Goal: Transaction & Acquisition: Book appointment/travel/reservation

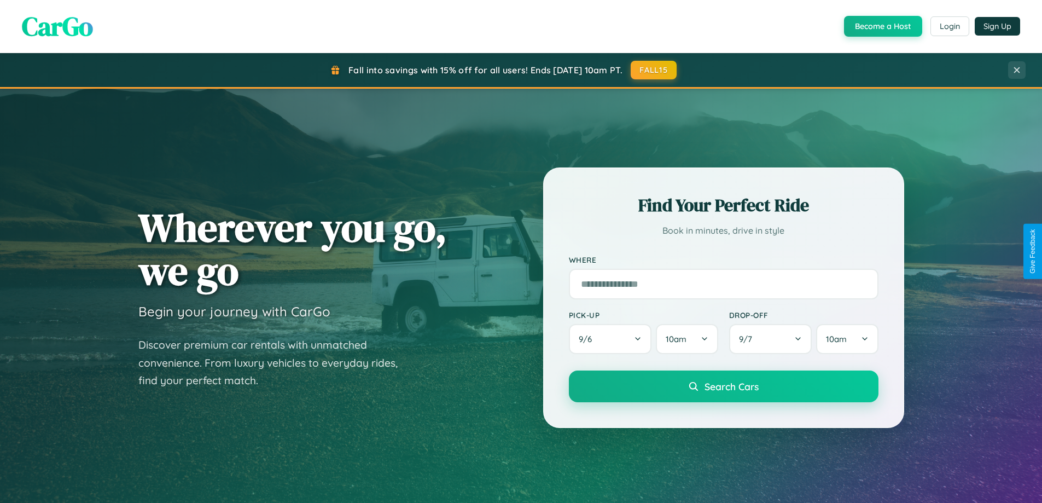
scroll to position [2104, 0]
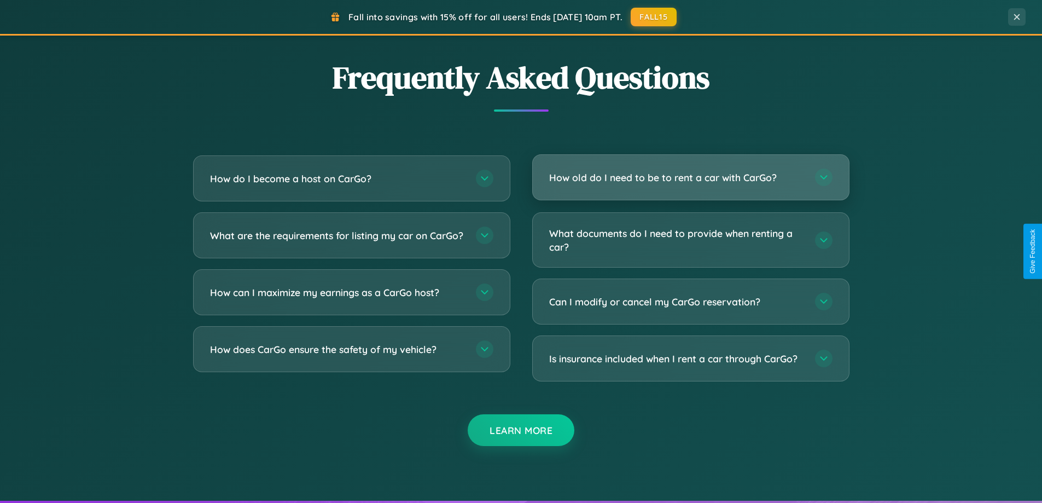
click at [690, 177] on h3 "How old do I need to be to rent a car with CarGo?" at bounding box center [676, 178] width 255 height 14
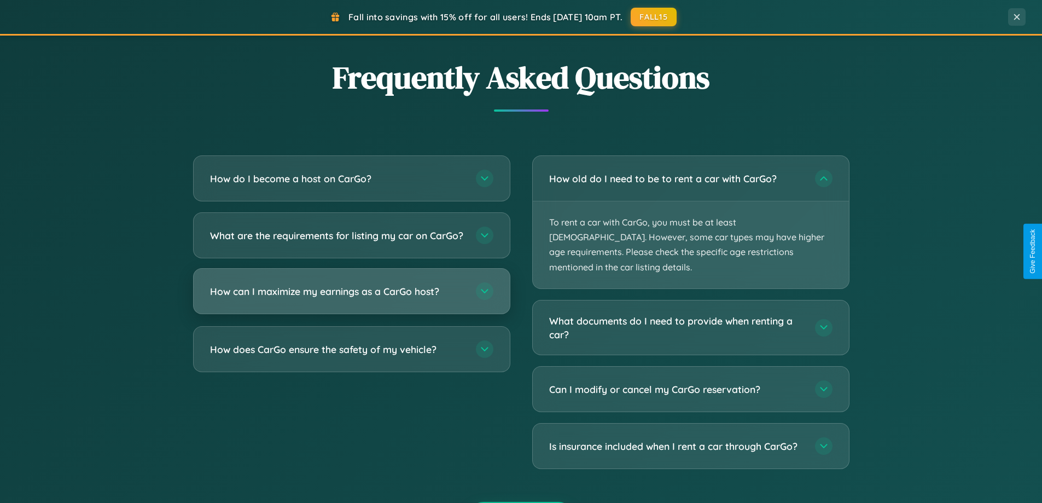
click at [351, 298] on h3 "How can I maximize my earnings as a CarGo host?" at bounding box center [337, 291] width 255 height 14
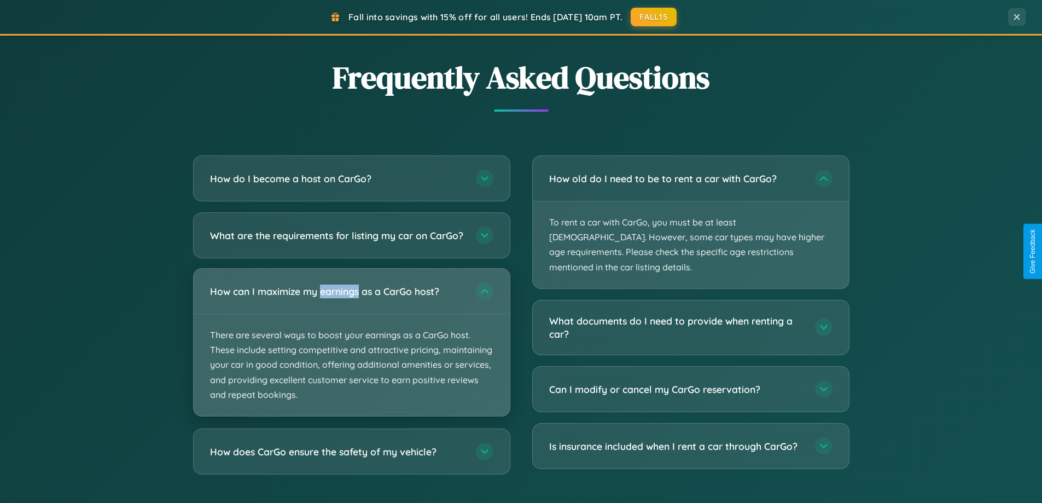
scroll to position [752, 0]
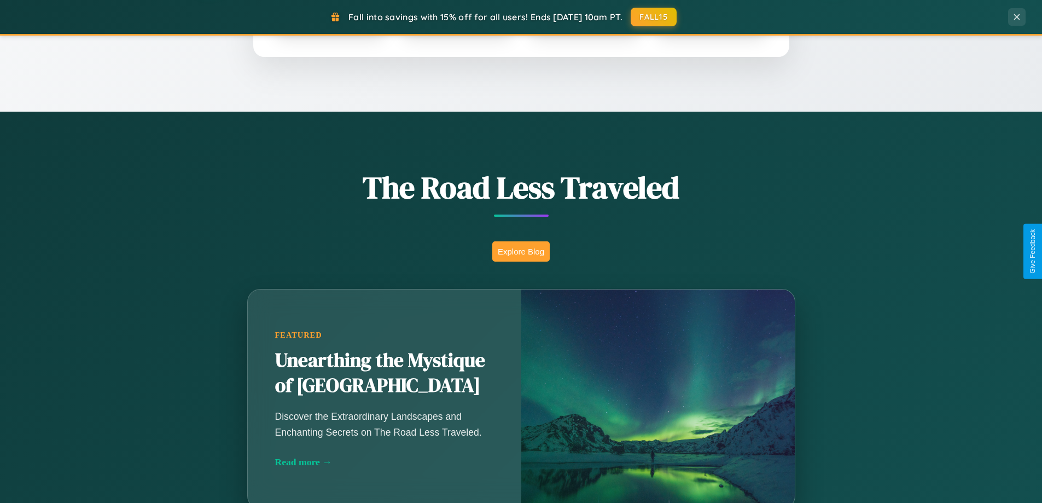
click at [521, 251] on button "Explore Blog" at bounding box center [520, 251] width 57 height 20
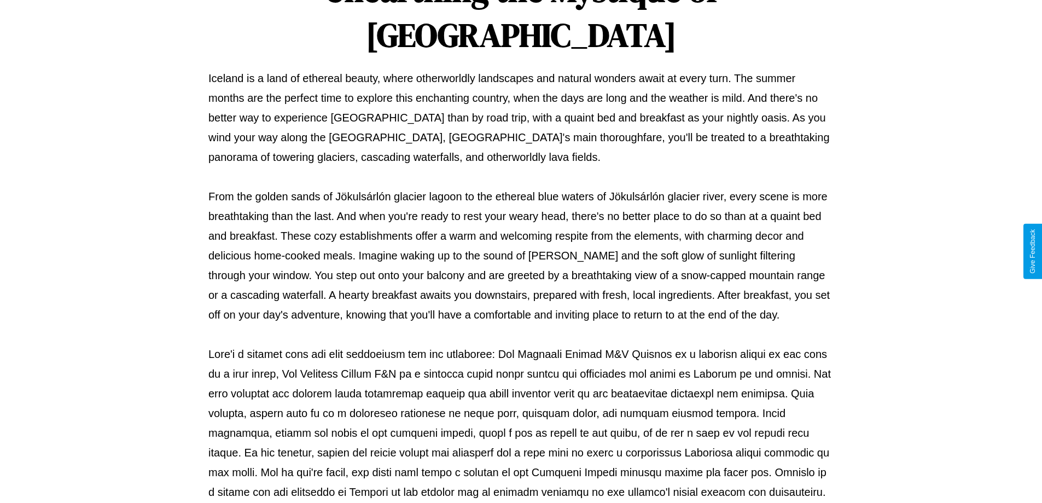
scroll to position [354, 0]
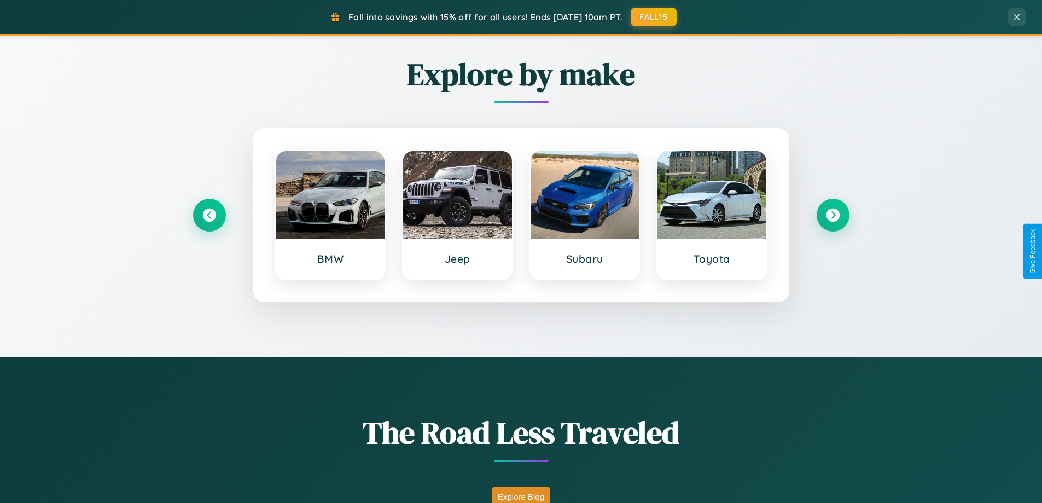
scroll to position [471, 0]
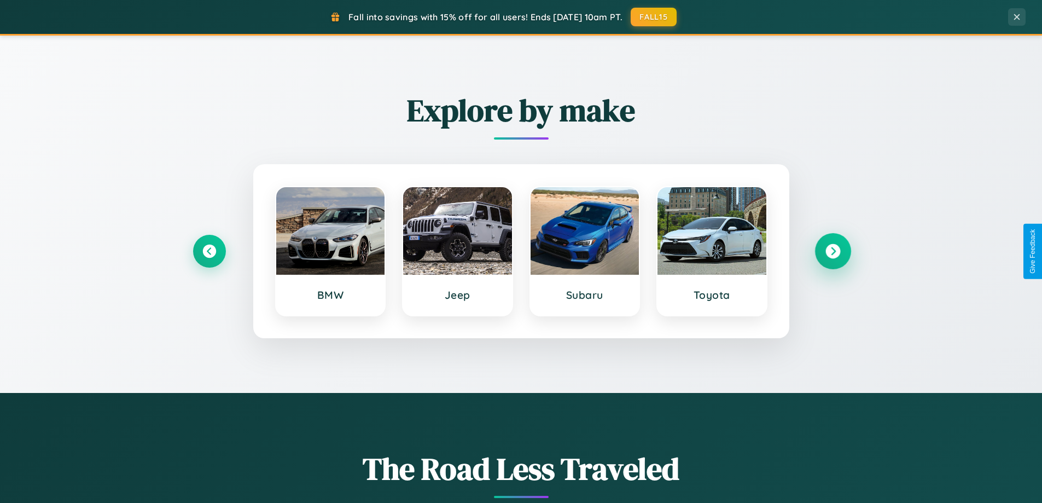
click at [832, 251] on icon at bounding box center [832, 251] width 15 height 15
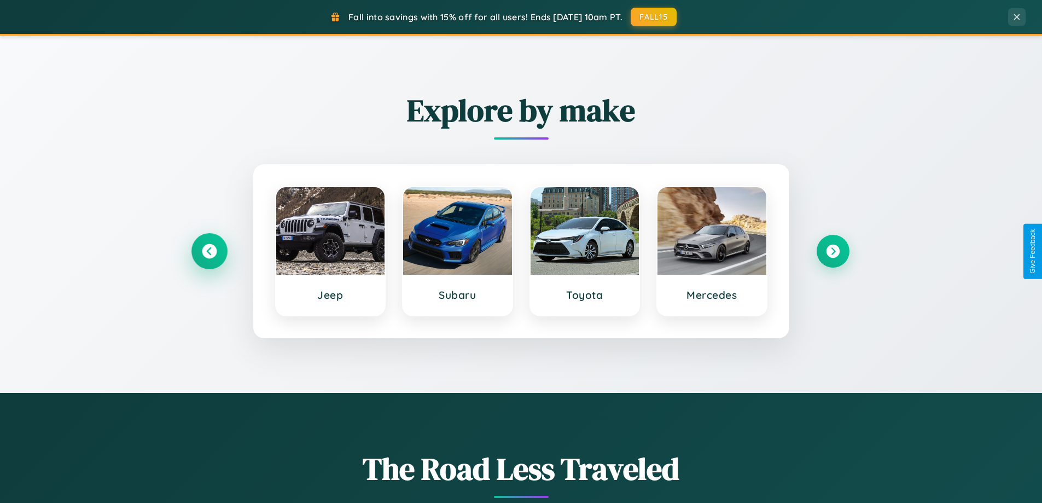
click at [209, 251] on icon at bounding box center [209, 251] width 15 height 15
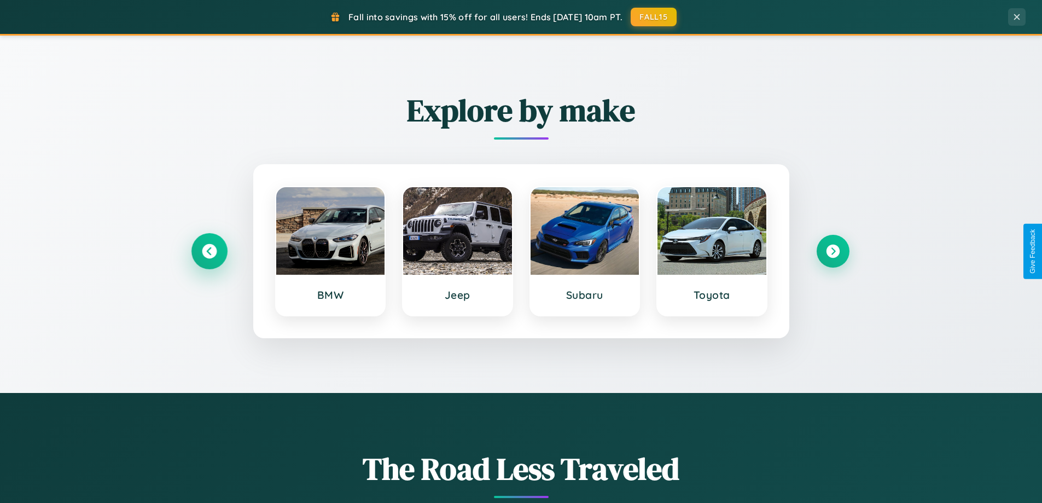
scroll to position [1757, 0]
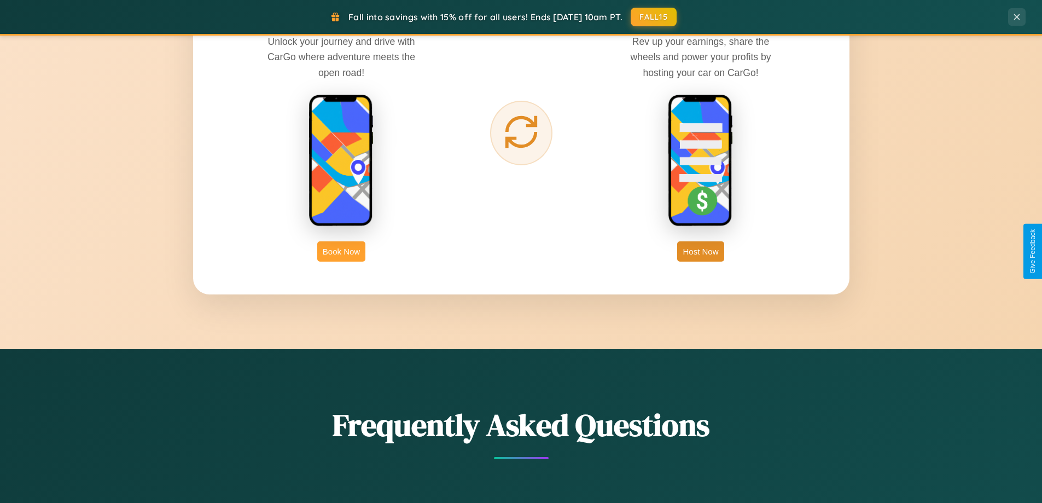
click at [341, 251] on button "Book Now" at bounding box center [341, 251] width 48 height 20
